Goal: Task Accomplishment & Management: Use online tool/utility

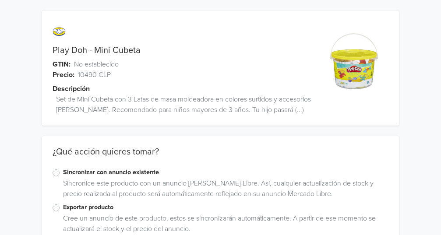
scroll to position [24, 0]
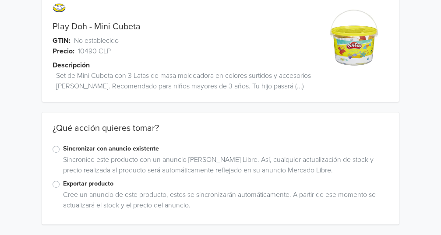
click at [60, 183] on div "Exportar producto" at bounding box center [220, 184] width 335 height 11
click at [63, 186] on label "Exportar producto" at bounding box center [225, 184] width 325 height 10
click at [0, 0] on input "Exportar producto" at bounding box center [0, 0] width 0 height 0
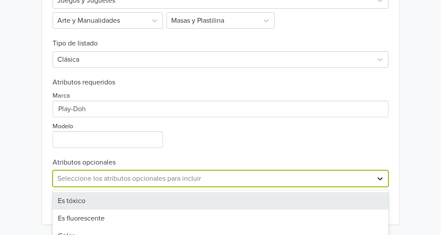
scroll to position [406, 0]
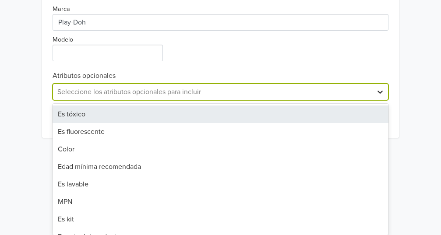
click at [380, 100] on div "14 results available. Use Up and Down to choose options, press Enter to select …" at bounding box center [220, 92] width 335 height 17
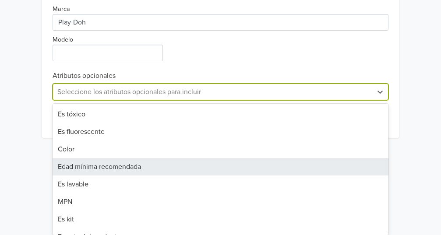
click at [340, 170] on div "Edad mínima recomendada" at bounding box center [220, 167] width 335 height 18
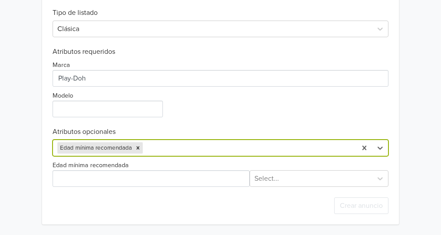
scroll to position [349, 0]
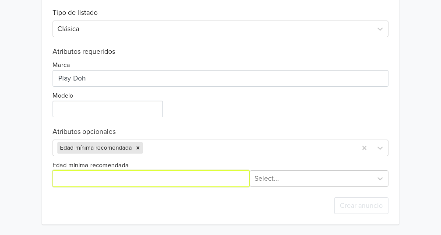
click at [231, 183] on input "Edad mínima recomendada" at bounding box center [151, 178] width 197 height 17
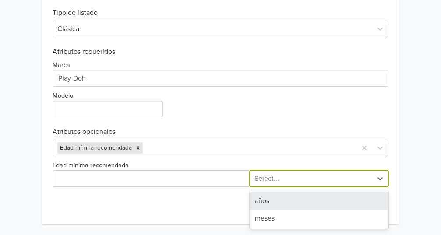
click at [305, 177] on div at bounding box center [310, 179] width 113 height 12
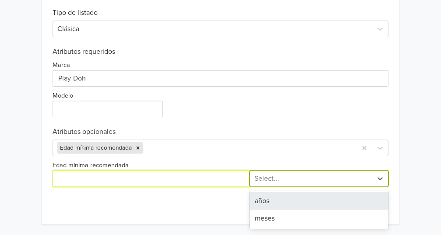
click at [219, 184] on input "Edad mínima recomendada" at bounding box center [151, 178] width 197 height 17
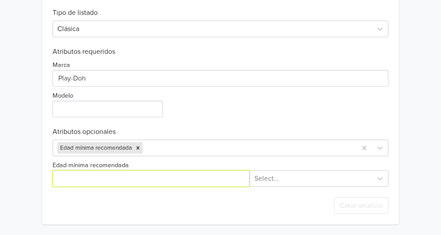
click at [152, 177] on input "Edad mínima recomendada" at bounding box center [151, 178] width 197 height 17
type input "3"
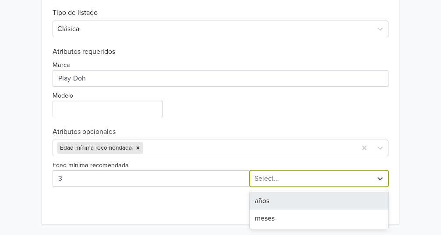
click at [314, 180] on div at bounding box center [310, 179] width 113 height 12
click at [306, 204] on div "años" at bounding box center [319, 201] width 139 height 18
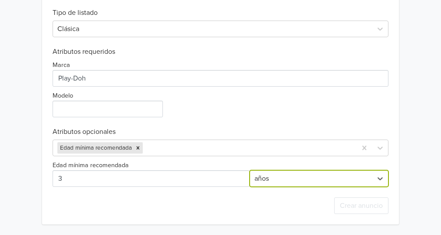
click at [257, 204] on div "Crear anuncio" at bounding box center [220, 206] width 335 height 38
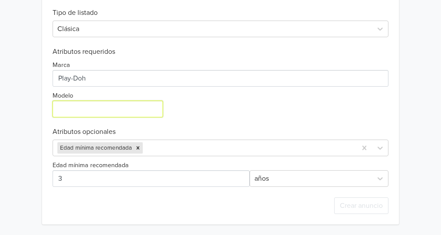
click at [88, 101] on input "Modelo" at bounding box center [108, 109] width 110 height 17
click at [100, 109] on input "Modelo" at bounding box center [108, 109] width 110 height 17
paste input "Mini Cubeta"
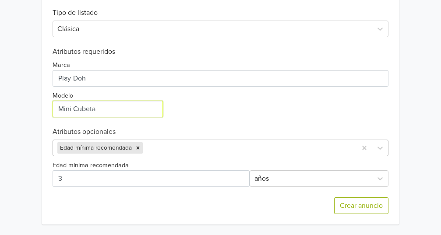
type input "Mini Cubeta"
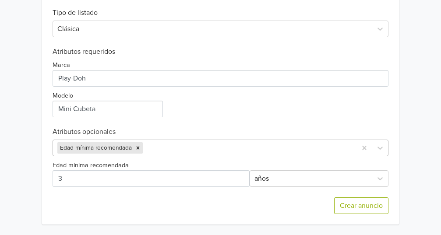
click at [246, 124] on div "Exportar producto * Las imágenes deben tener 500 píxeles en un lado para poder …" at bounding box center [220, 66] width 335 height 315
click at [362, 209] on button "Crear anuncio" at bounding box center [361, 206] width 54 height 17
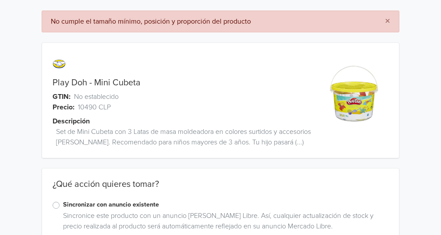
scroll to position [381, 0]
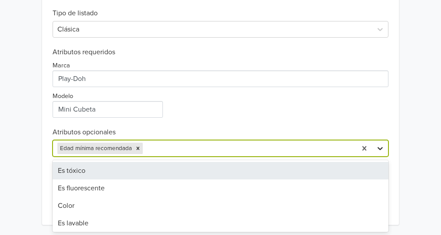
click at [377, 149] on icon at bounding box center [380, 148] width 9 height 9
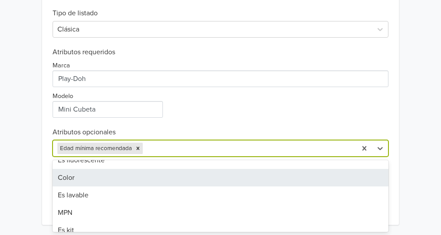
scroll to position [0, 0]
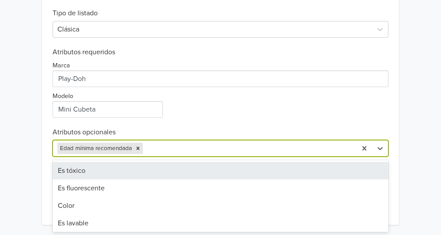
click at [226, 109] on div "Marca Modelo" at bounding box center [220, 86] width 335 height 61
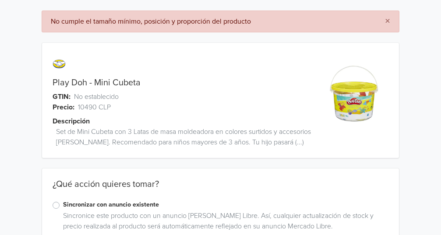
click at [159, 21] on div "No cumple el tamaño mínimo, posición y proporción del producto" at bounding box center [211, 21] width 320 height 11
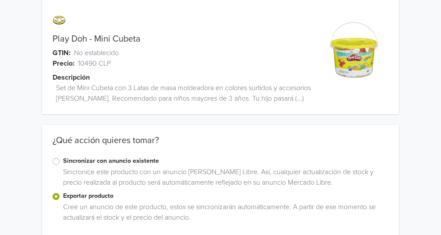
click at [255, 99] on span "Set de Mini Cubeta con 3 Latas de masa moldeadora en colores surtidos y accesor…" at bounding box center [188, 93] width 264 height 21
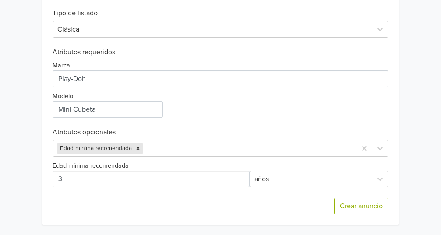
scroll to position [250, 0]
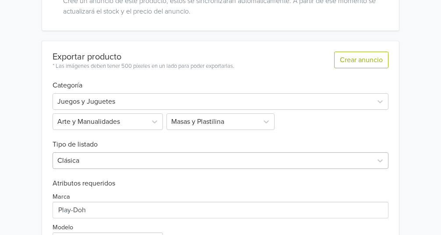
click at [127, 162] on div "Clásica" at bounding box center [220, 160] width 335 height 17
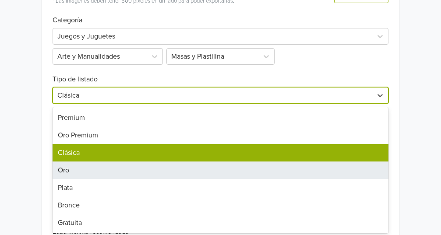
scroll to position [317, 0]
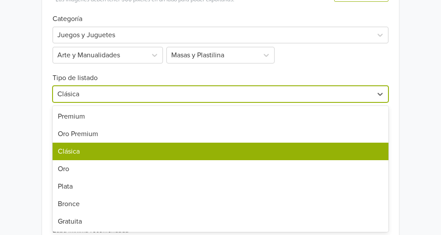
click at [132, 149] on div "Clásica" at bounding box center [220, 152] width 335 height 18
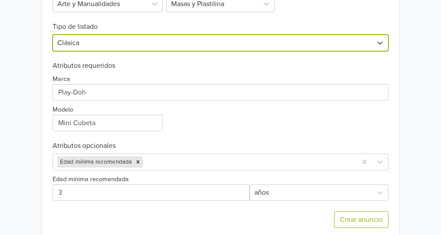
scroll to position [381, 0]
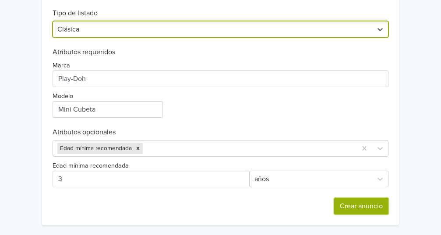
click at [381, 204] on button "Crear anuncio" at bounding box center [361, 206] width 54 height 17
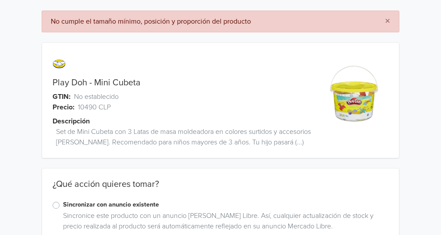
scroll to position [219, 0]
